Goal: Find specific fact: Find specific fact

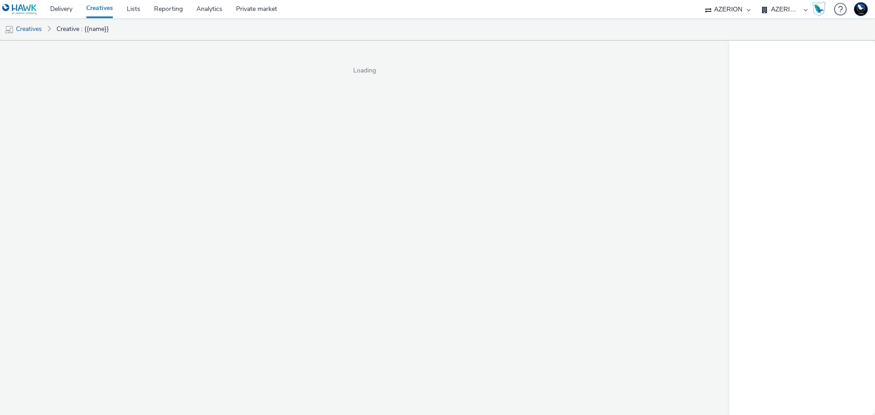
select select "ac009755-aa48-4799-8050-7a339a378eb8"
select select "79162ed7-0017-4339-93b0-3399b708648f"
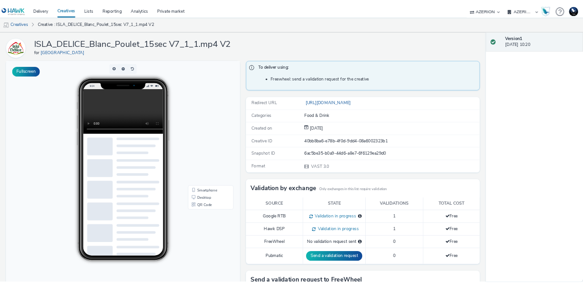
scroll to position [25, 0]
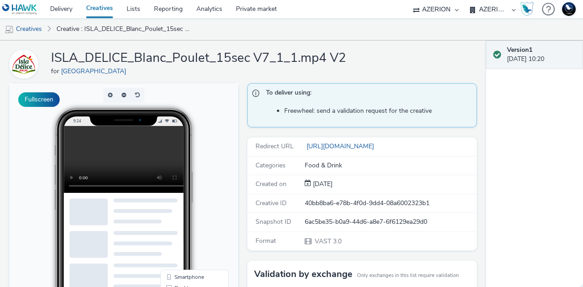
click at [578, 259] on div "Version 1 02 September 2025, 10:20" at bounding box center [534, 164] width 97 height 247
drag, startPoint x: 578, startPoint y: 259, endPoint x: 292, endPoint y: 127, distance: 315.0
drag, startPoint x: 434, startPoint y: 226, endPoint x: 298, endPoint y: 226, distance: 135.8
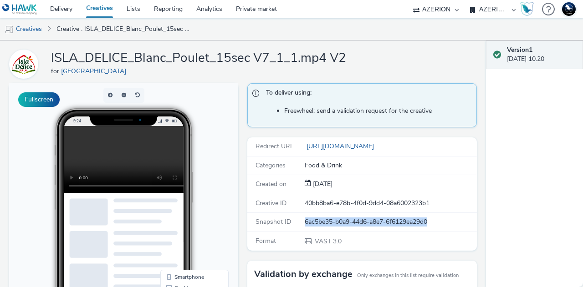
click at [298, 226] on div "Snapshot ID 6ac5be35-b0a9-44d6-a8e7-6f6129ea29d0" at bounding box center [361, 222] width 229 height 19
copy div "6ac5be35-b0a9-44d6-a8e7-6f6129ea29d0"
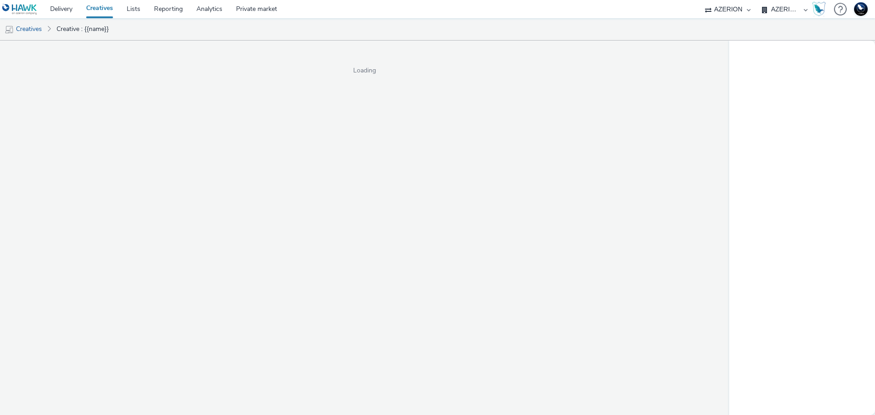
select select "ac009755-aa48-4799-8050-7a339a378eb8"
select select "79162ed7-0017-4339-93b0-3399b708648f"
